Goal: Transaction & Acquisition: Purchase product/service

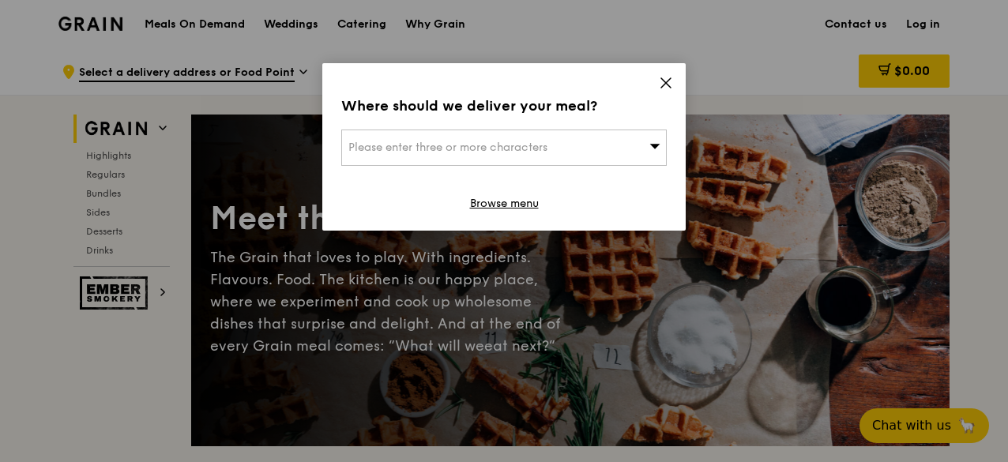
click at [660, 85] on icon at bounding box center [666, 83] width 14 height 14
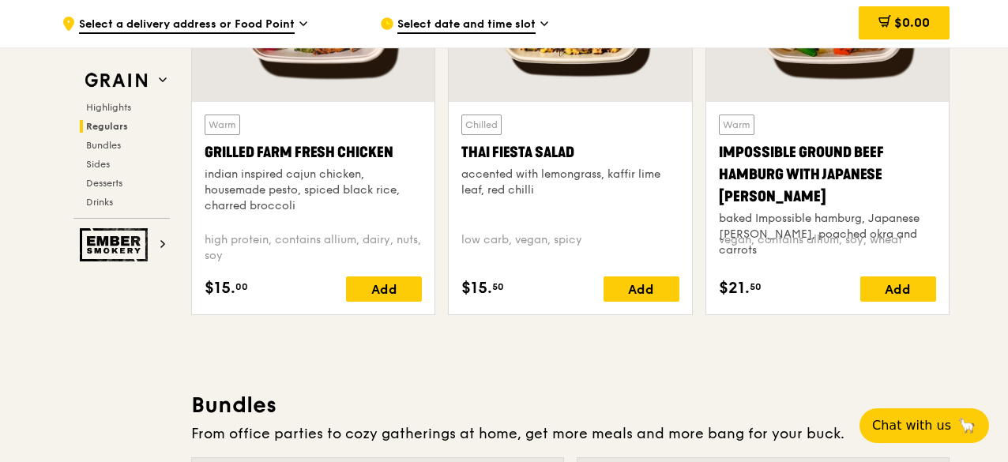
scroll to position [1943, 0]
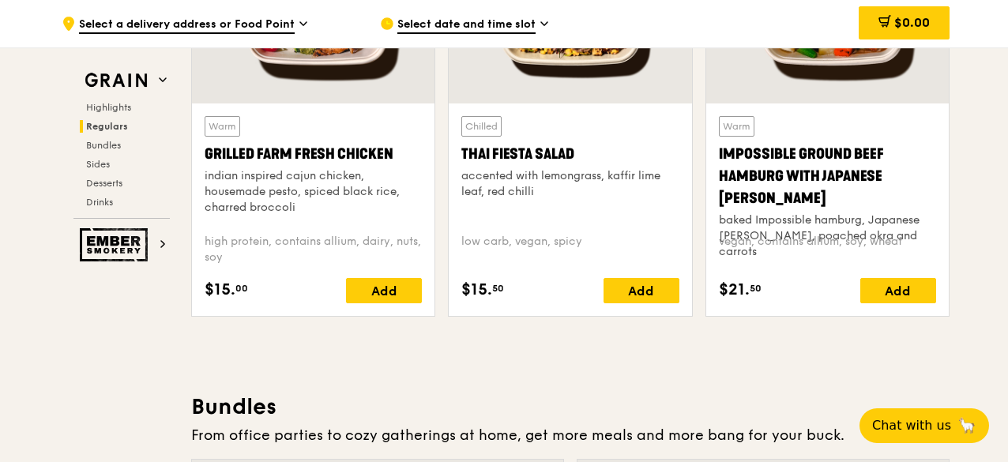
drag, startPoint x: 460, startPoint y: 151, endPoint x: 586, endPoint y: 146, distance: 126.5
click at [586, 146] on div "Chilled Thai Fiesta Salad accented with lemongrass, kaffir lime leaf, red chill…" at bounding box center [570, 209] width 242 height 212
copy div "Thai Fiesta Salad"
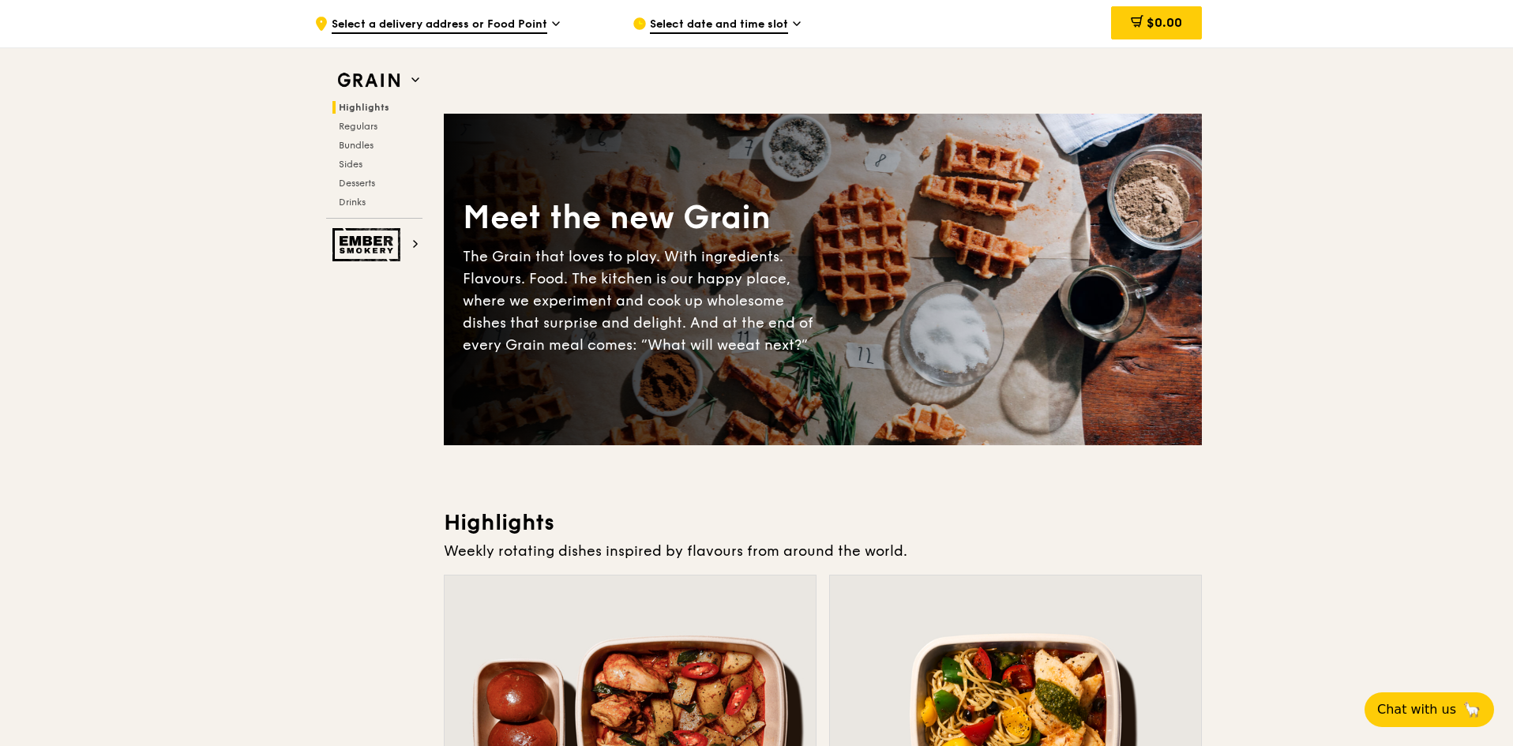
scroll to position [395, 0]
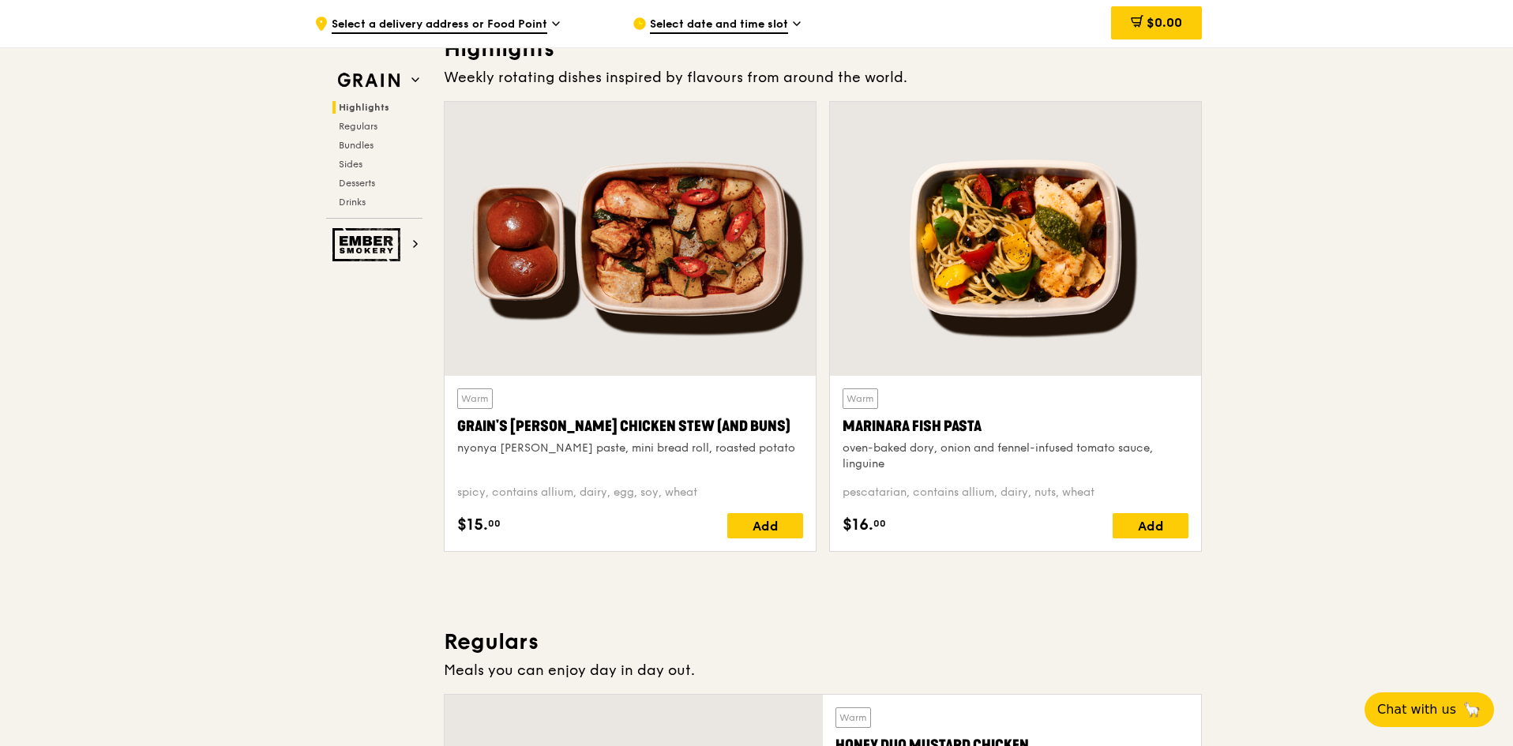
scroll to position [0, 0]
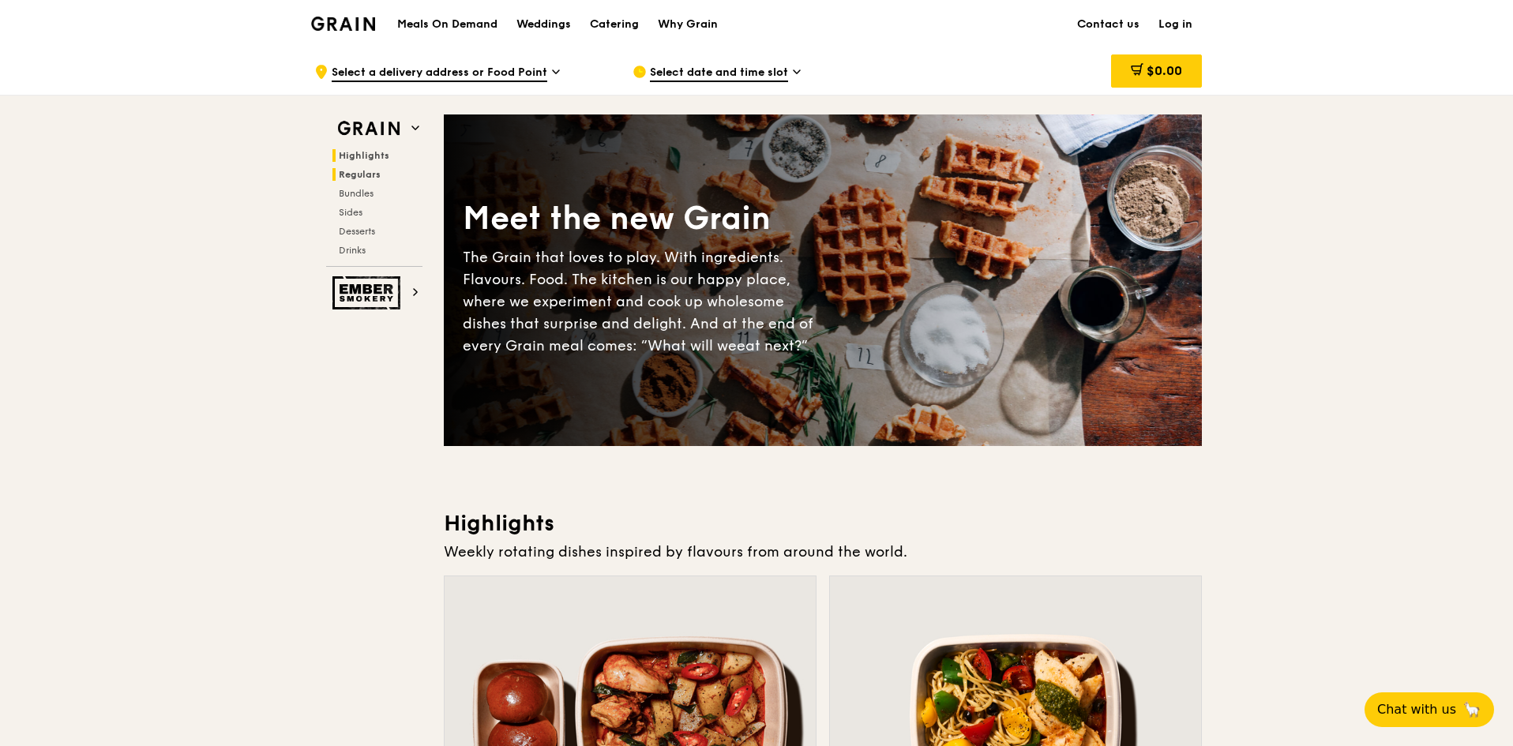
click at [366, 171] on span "Regulars" at bounding box center [360, 174] width 42 height 11
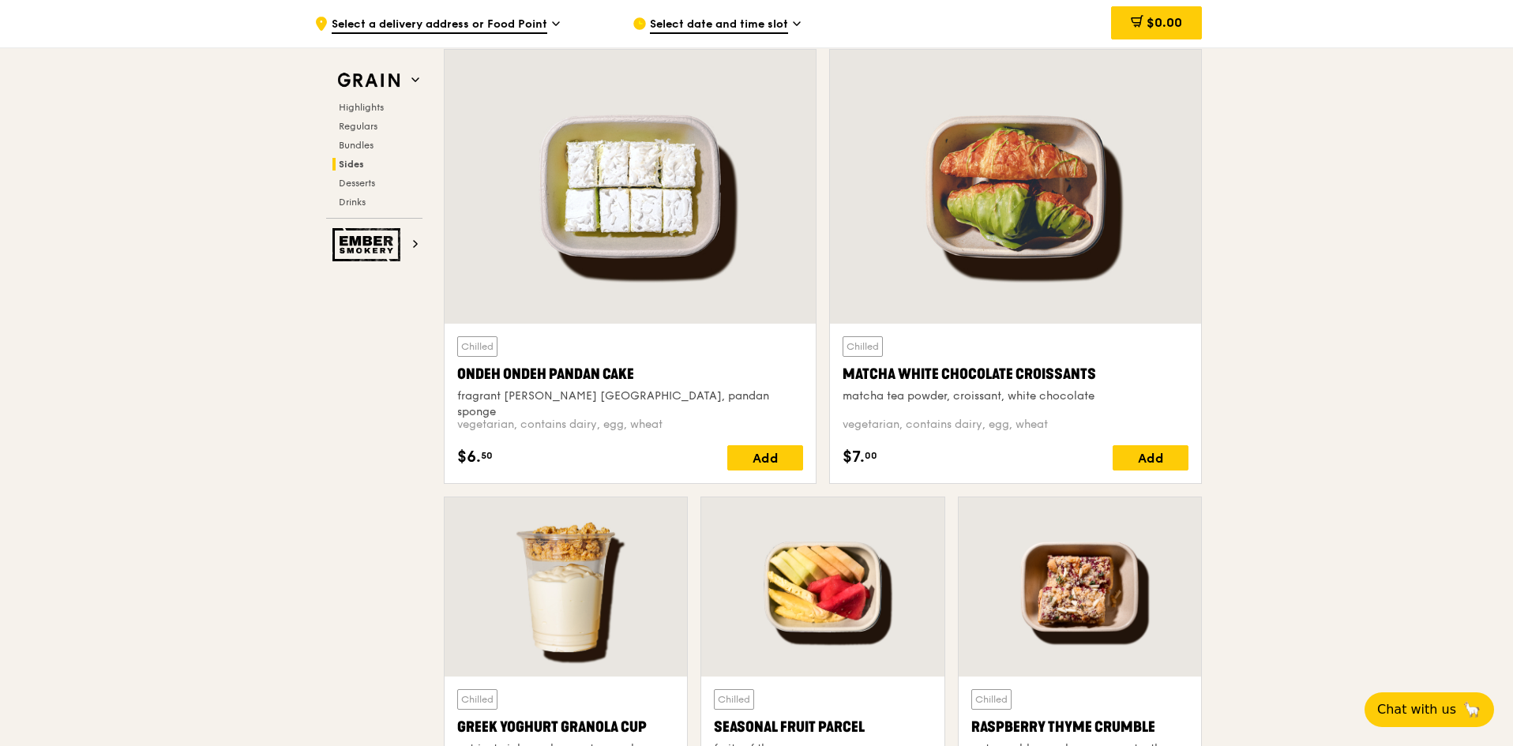
scroll to position [4594, 0]
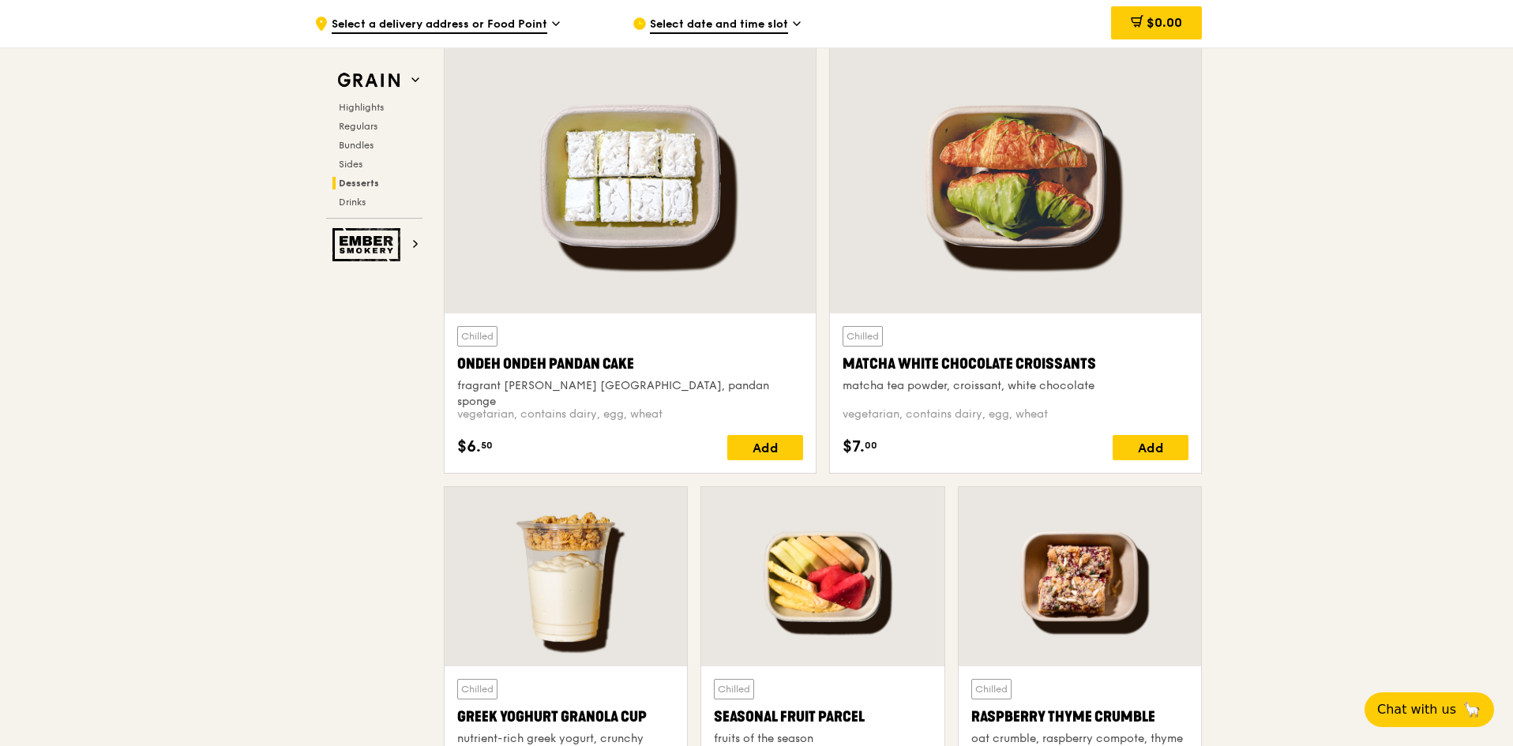
click at [560, 359] on div "Ondeh Ondeh Pandan Cake" at bounding box center [630, 364] width 346 height 22
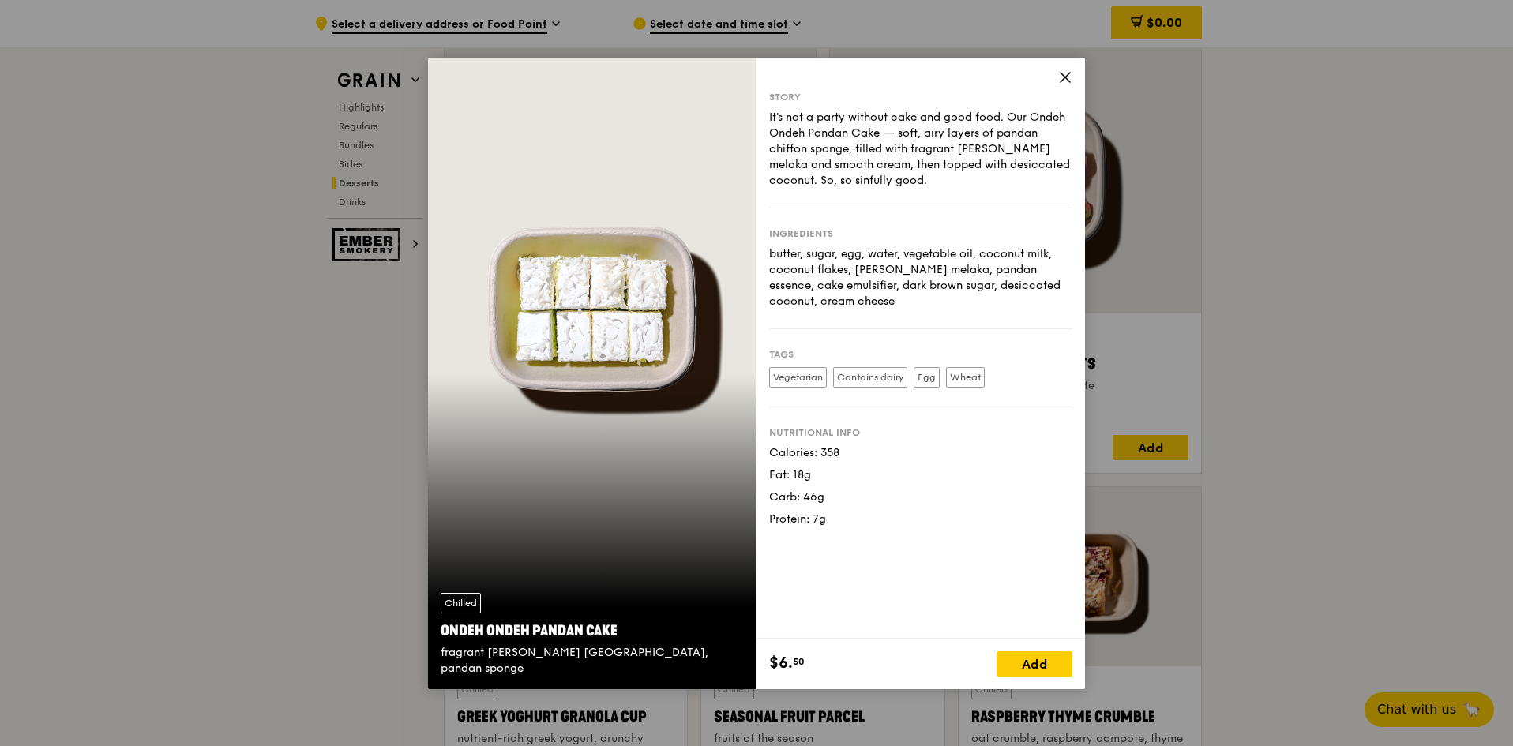
click at [1007, 74] on icon at bounding box center [1065, 77] width 9 height 9
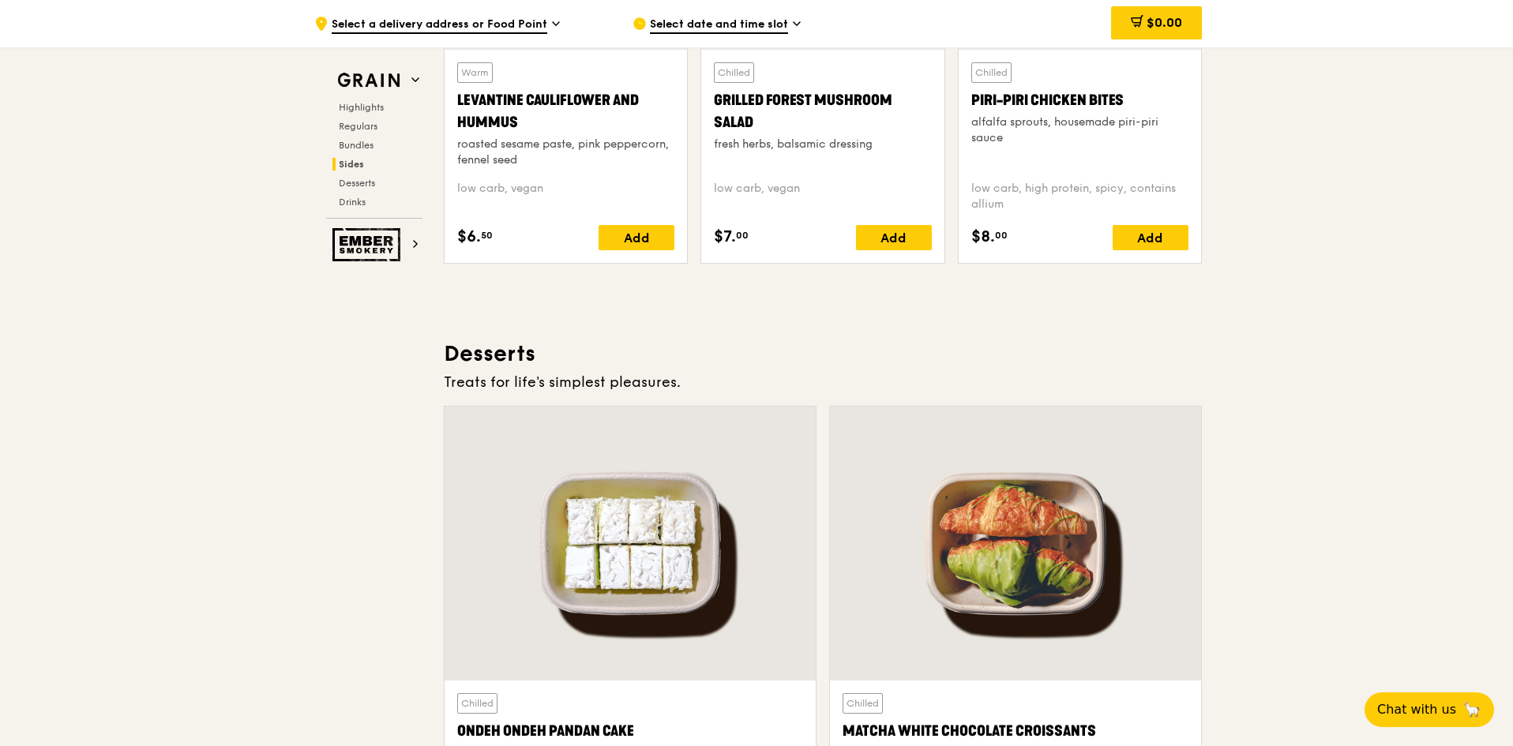
scroll to position [4199, 0]
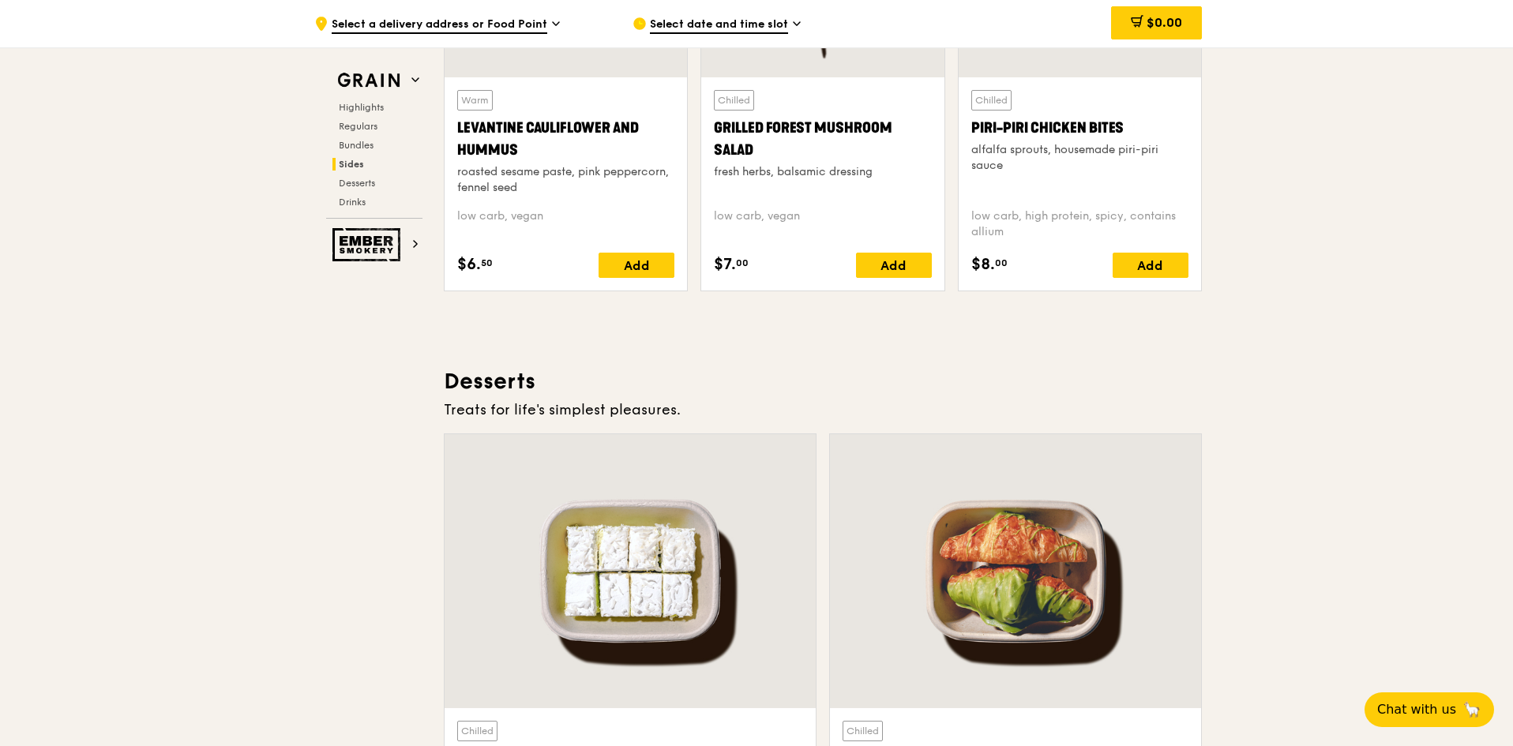
drag, startPoint x: 447, startPoint y: 126, endPoint x: 529, endPoint y: 145, distance: 84.1
click at [529, 145] on div "Warm Levantine Cauliflower and Hummus roasted sesame paste, pink peppercorn, fe…" at bounding box center [566, 183] width 242 height 213
copy div "Levantine Cauliflower and Hummus"
drag, startPoint x: 967, startPoint y: 126, endPoint x: 1127, endPoint y: 126, distance: 160.3
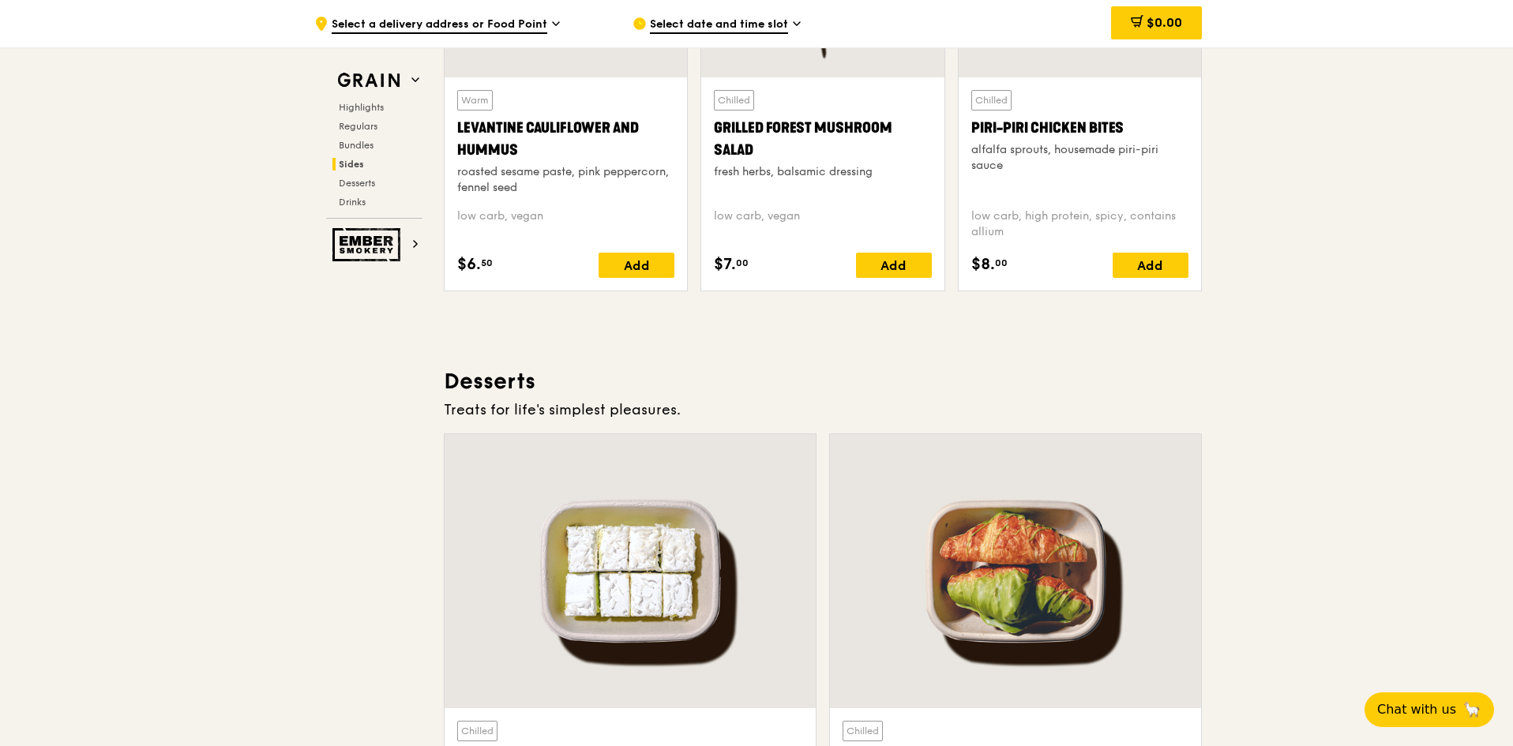
click at [1007, 126] on div "Chilled Piri-piri Chicken Bites alfalfa sprouts, housemade piri-piri sauce low …" at bounding box center [1080, 183] width 242 height 213
copy div "Piri-piri Chicken Bites"
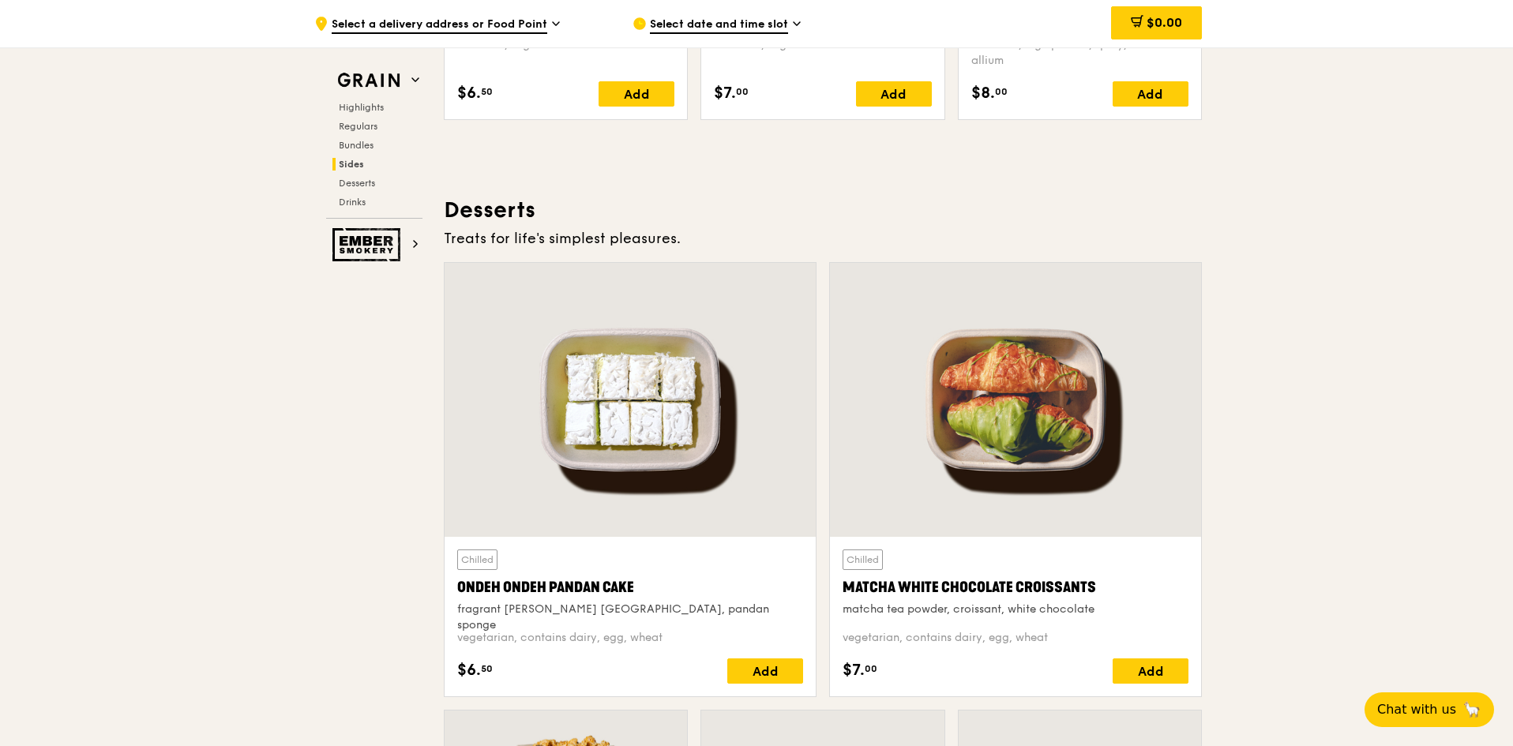
scroll to position [4673, 0]
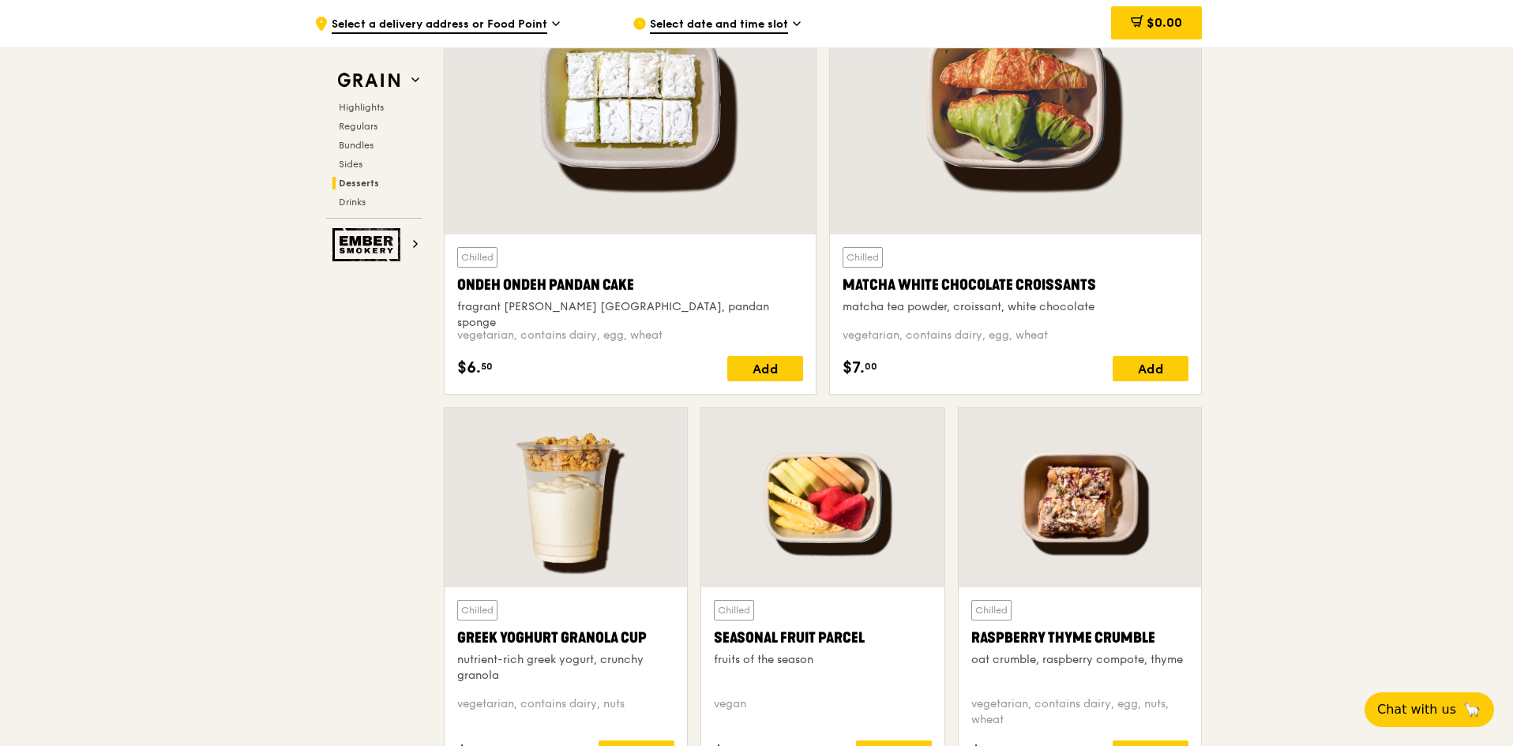
drag, startPoint x: 455, startPoint y: 287, endPoint x: 644, endPoint y: 287, distance: 188.8
click at [644, 287] on div "Chilled Ondeh Ondeh Pandan Cake fragrant [PERSON_NAME] [GEOGRAPHIC_DATA], panda…" at bounding box center [630, 315] width 371 height 160
copy div "Ondeh Ondeh Pandan Cake"
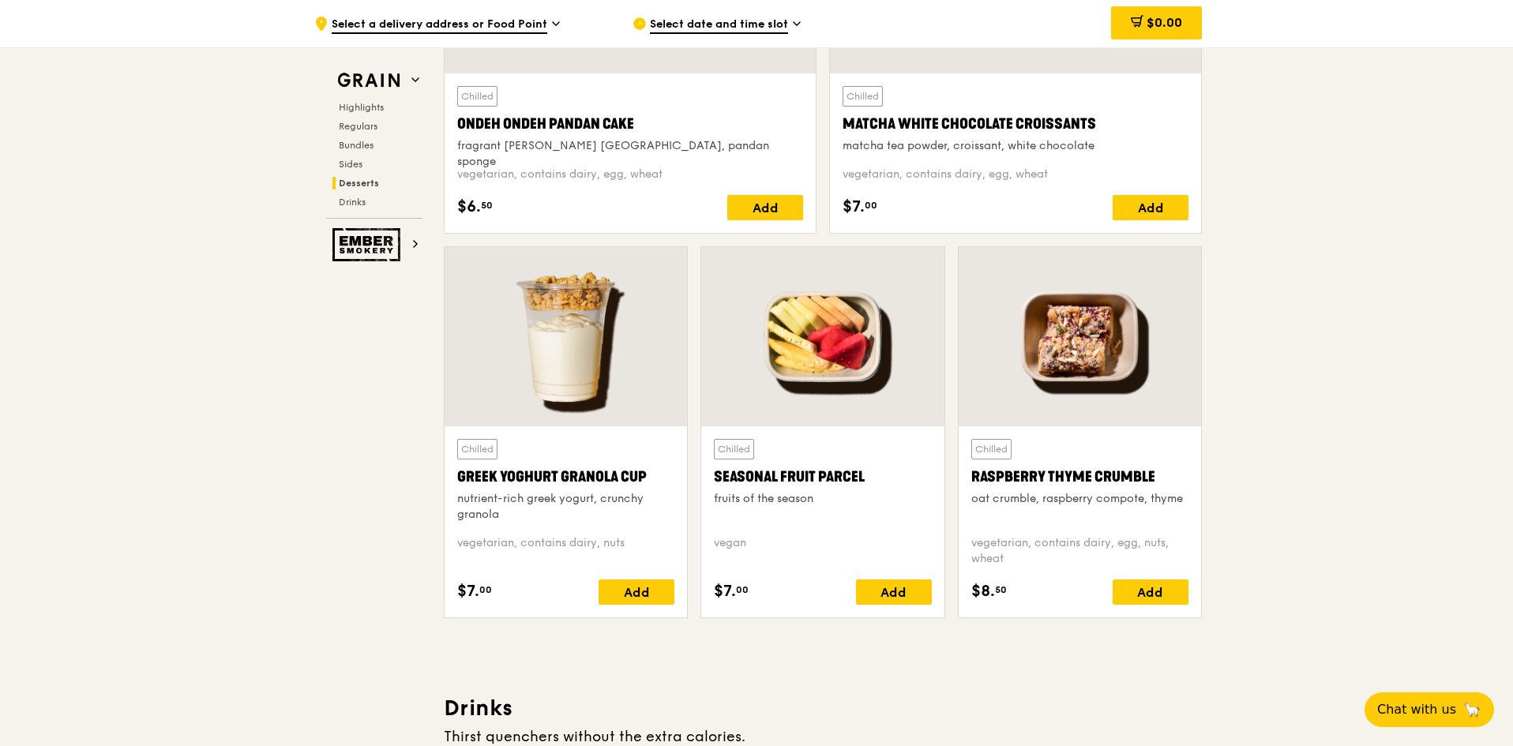
scroll to position [4831, 0]
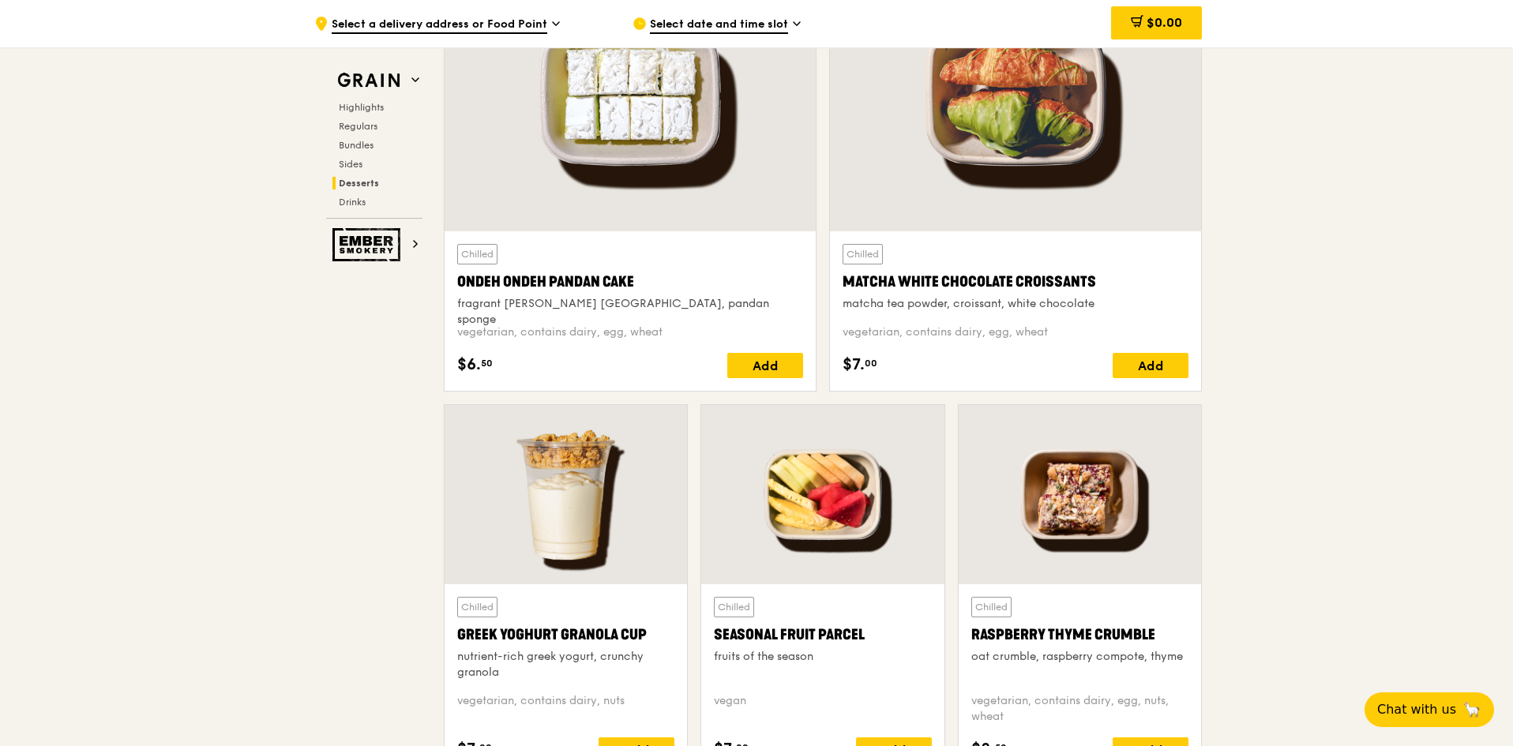
scroll to position [4673, 0]
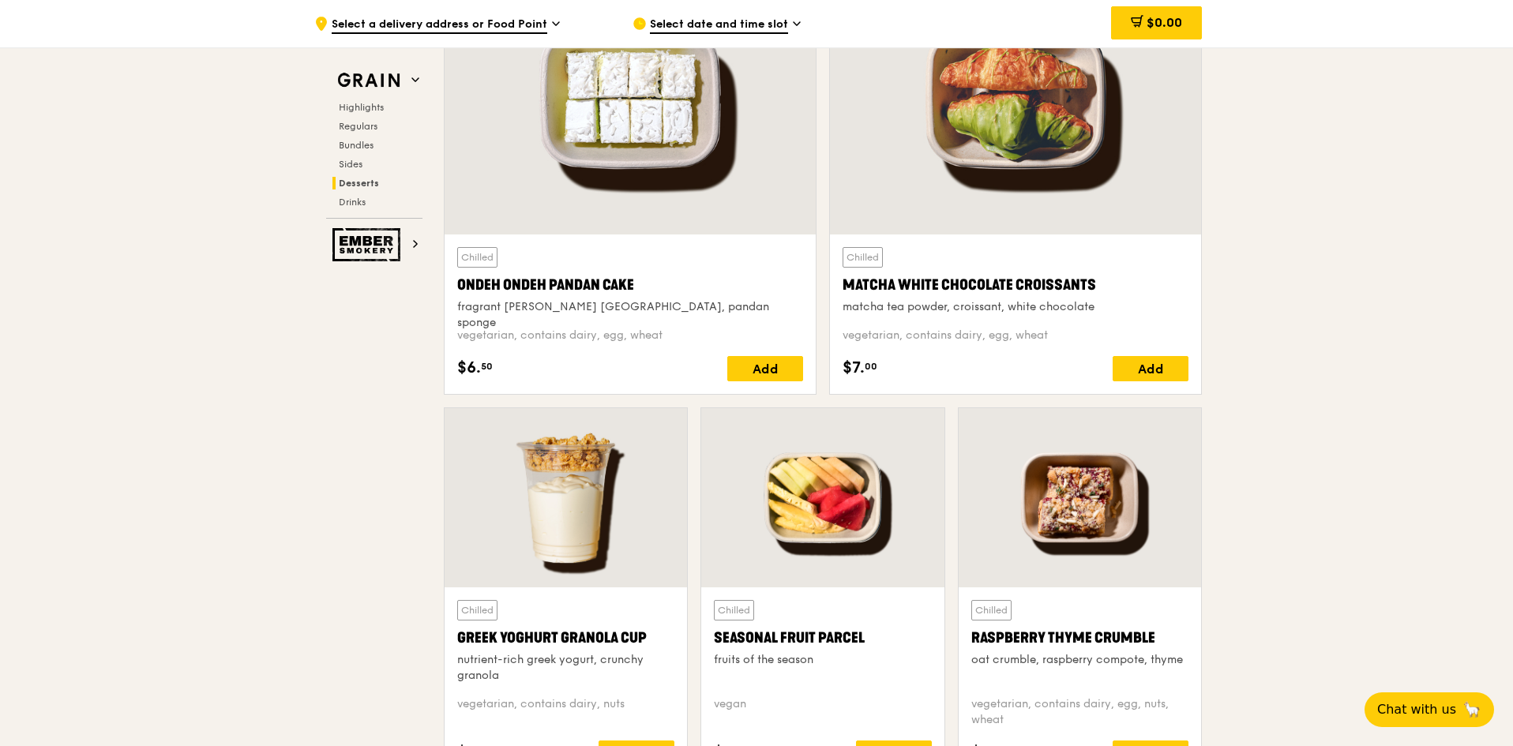
click at [532, 282] on div "Ondeh Ondeh Pandan Cake" at bounding box center [630, 285] width 346 height 22
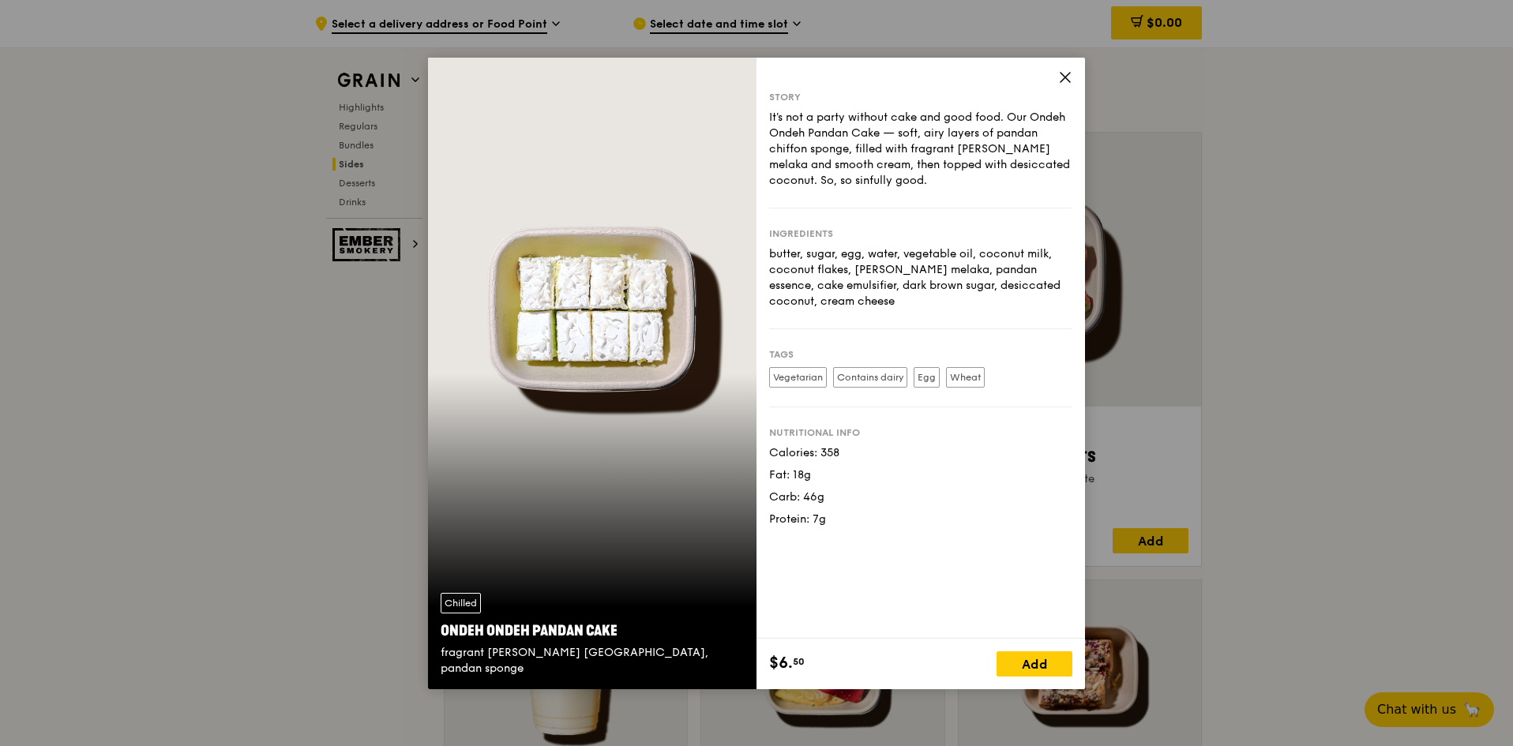
scroll to position [4752, 0]
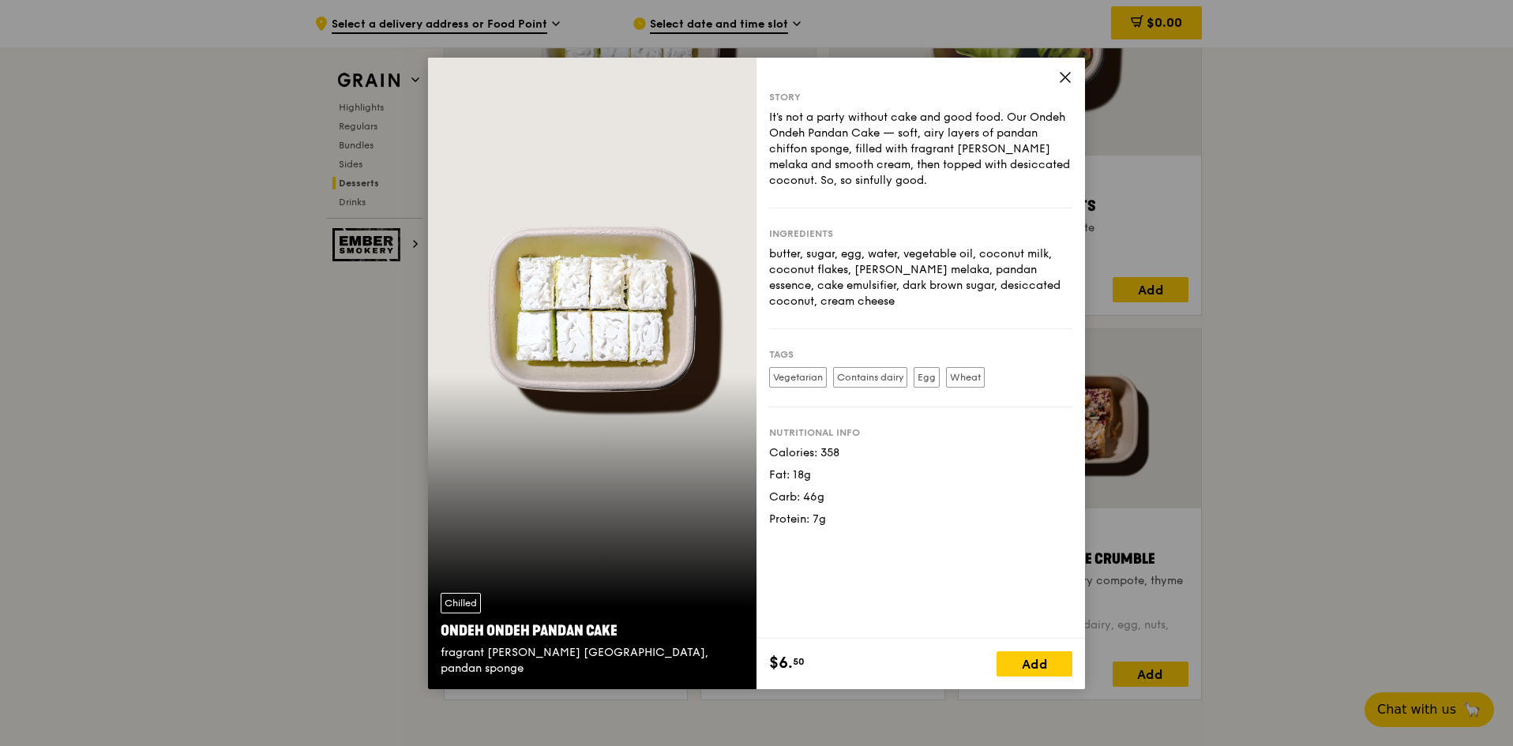
click at [1007, 78] on icon at bounding box center [1065, 77] width 14 height 14
